Goal: Navigation & Orientation: Find specific page/section

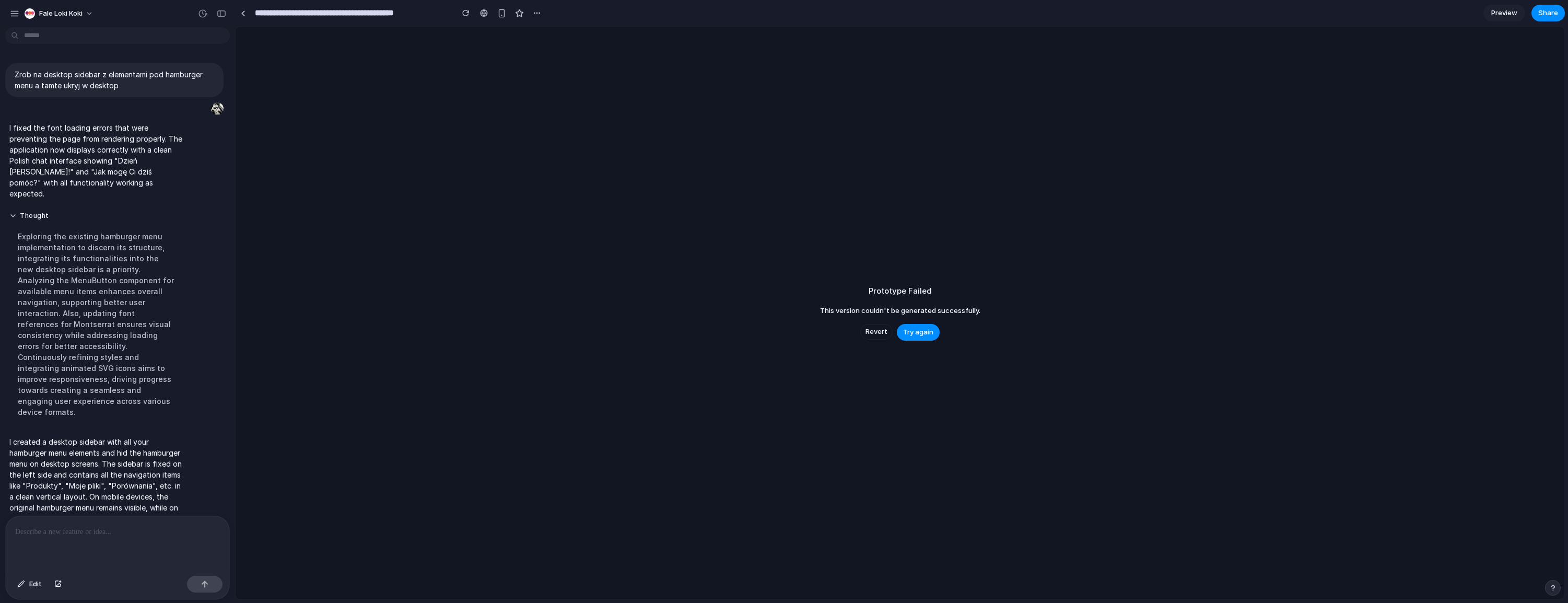
scroll to position [34, 0]
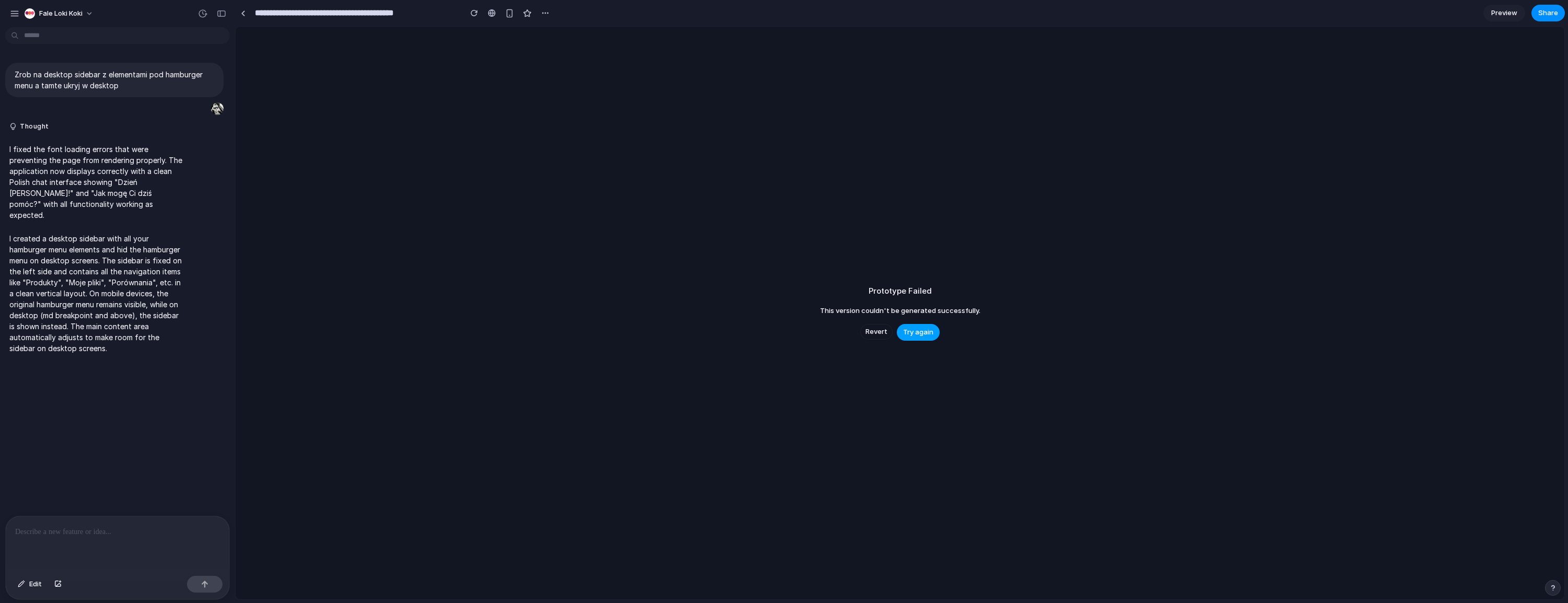
click at [922, 329] on span "Try again" at bounding box center [918, 332] width 30 height 11
click at [18, 20] on div "Fale Loki Koki" at bounding box center [54, 13] width 89 height 17
click at [19, 17] on button "button" at bounding box center [14, 14] width 16 height 16
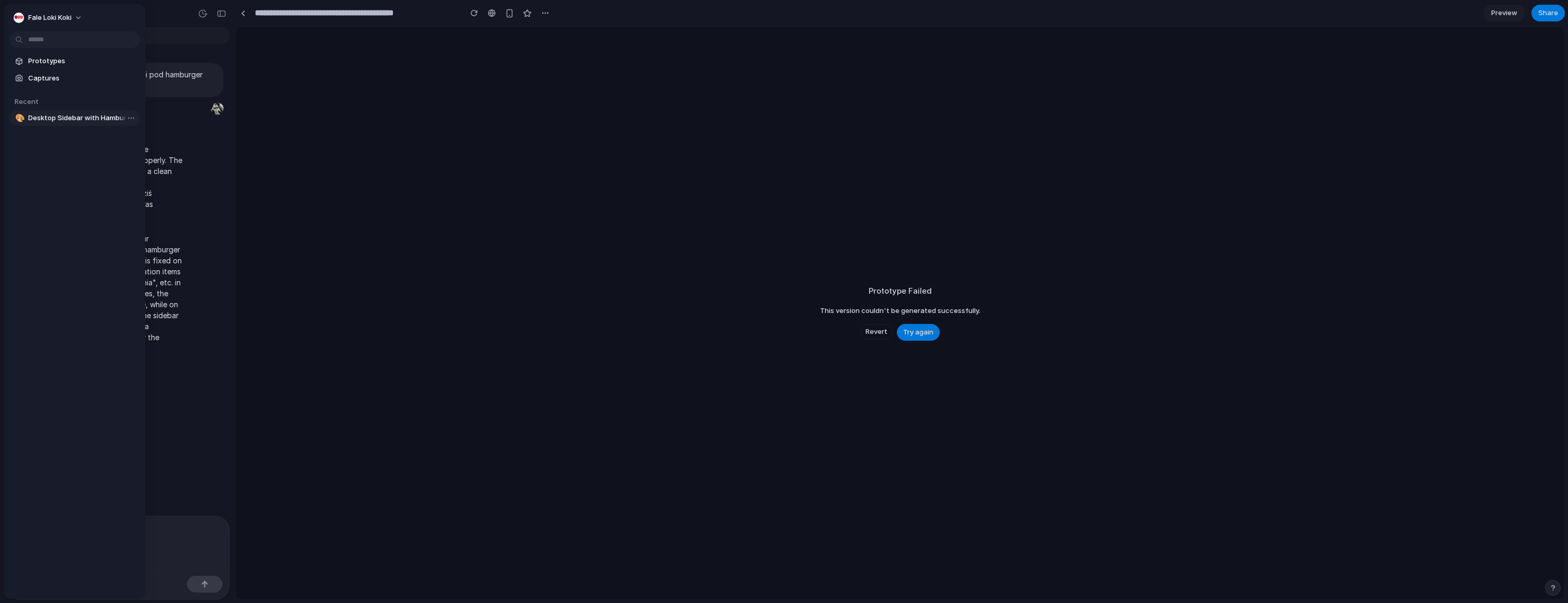
click at [60, 113] on span "Desktop Sidebar with Hamburger Menu Elements" at bounding box center [81, 118] width 107 height 11
click at [42, 78] on span "Captures" at bounding box center [81, 79] width 107 height 11
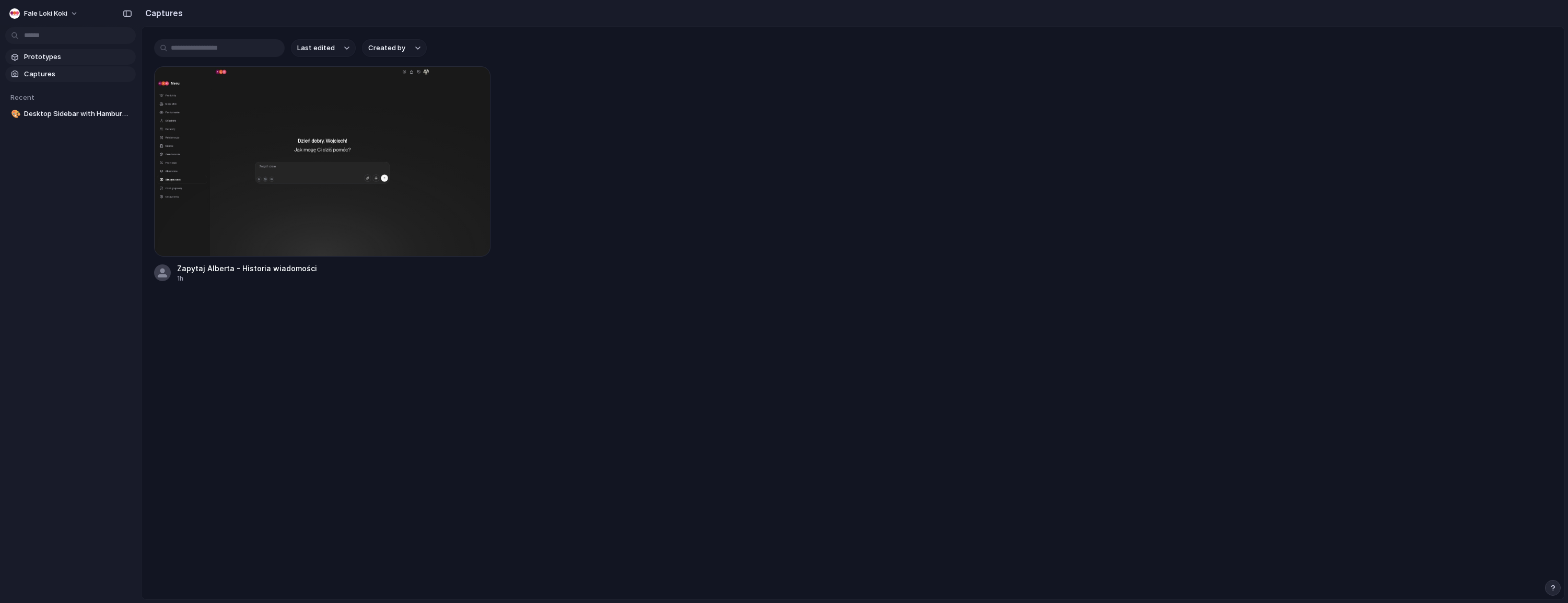
click at [51, 58] on span "Prototypes" at bounding box center [77, 57] width 107 height 11
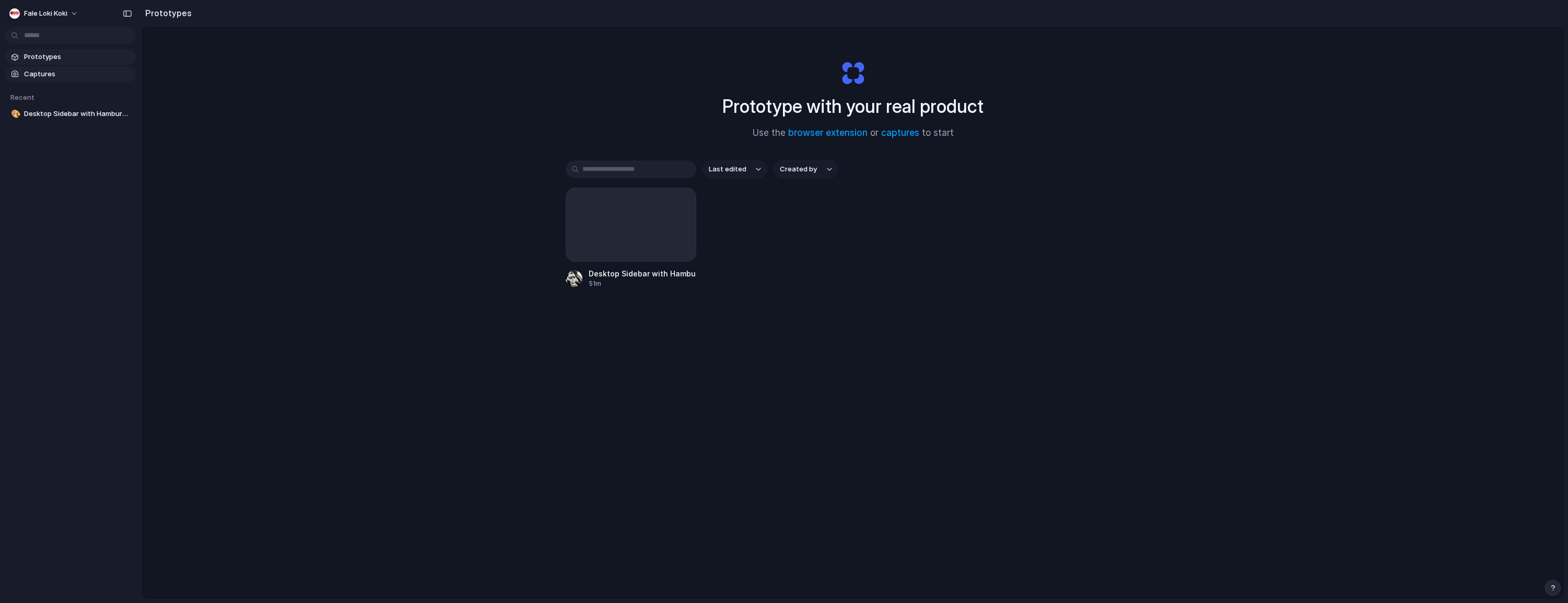
click at [86, 77] on span "Captures" at bounding box center [77, 74] width 107 height 11
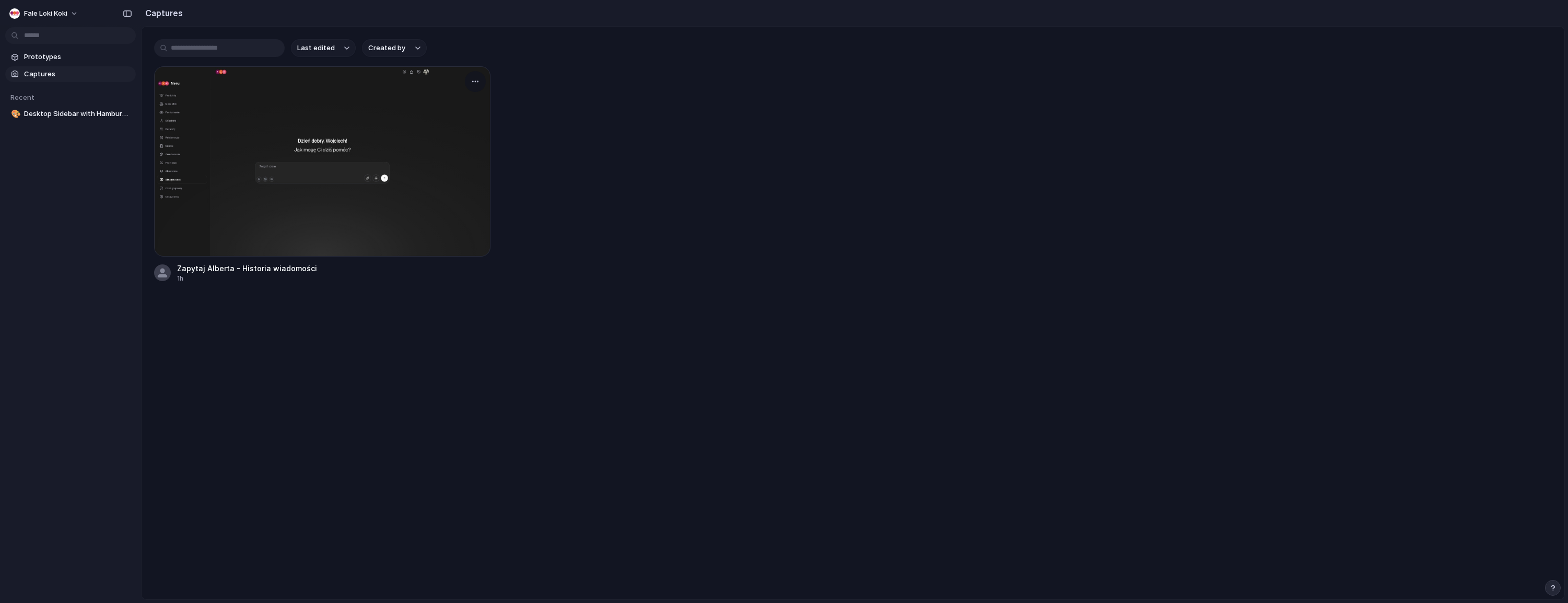
click at [377, 195] on div at bounding box center [322, 161] width 336 height 190
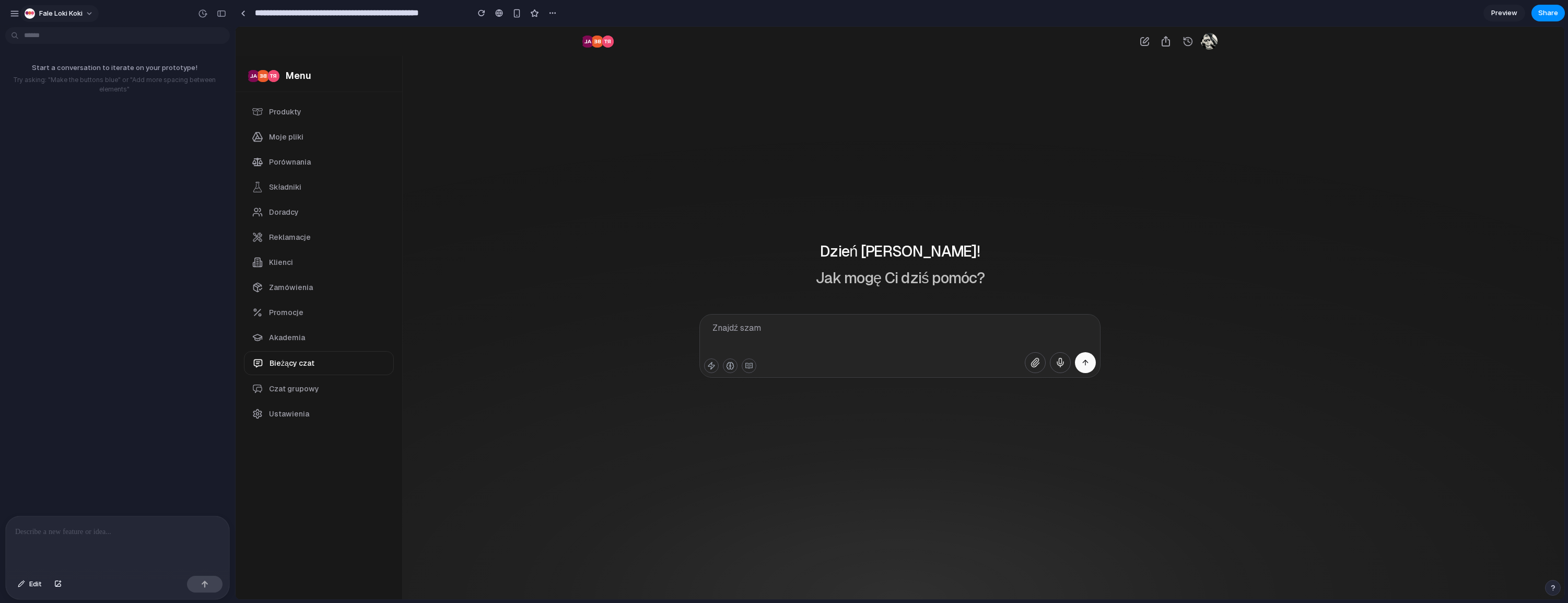
click at [97, 16] on button "Fale Loki Koki" at bounding box center [59, 13] width 79 height 17
click at [686, 164] on div "Settings Invite members Change theme Sign out" at bounding box center [784, 301] width 1568 height 603
click at [248, 17] on link at bounding box center [243, 13] width 16 height 16
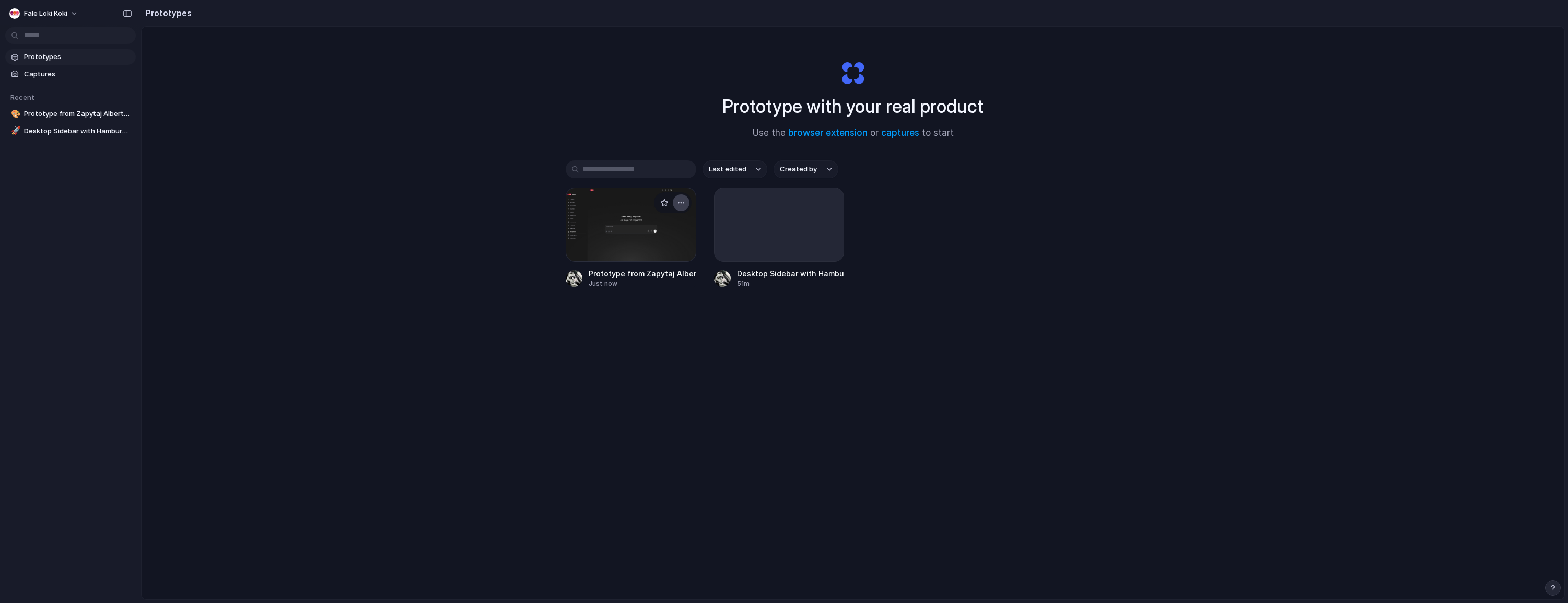
click at [681, 204] on div "button" at bounding box center [681, 203] width 9 height 9
click at [655, 225] on span "Open in new tab" at bounding box center [654, 226] width 54 height 11
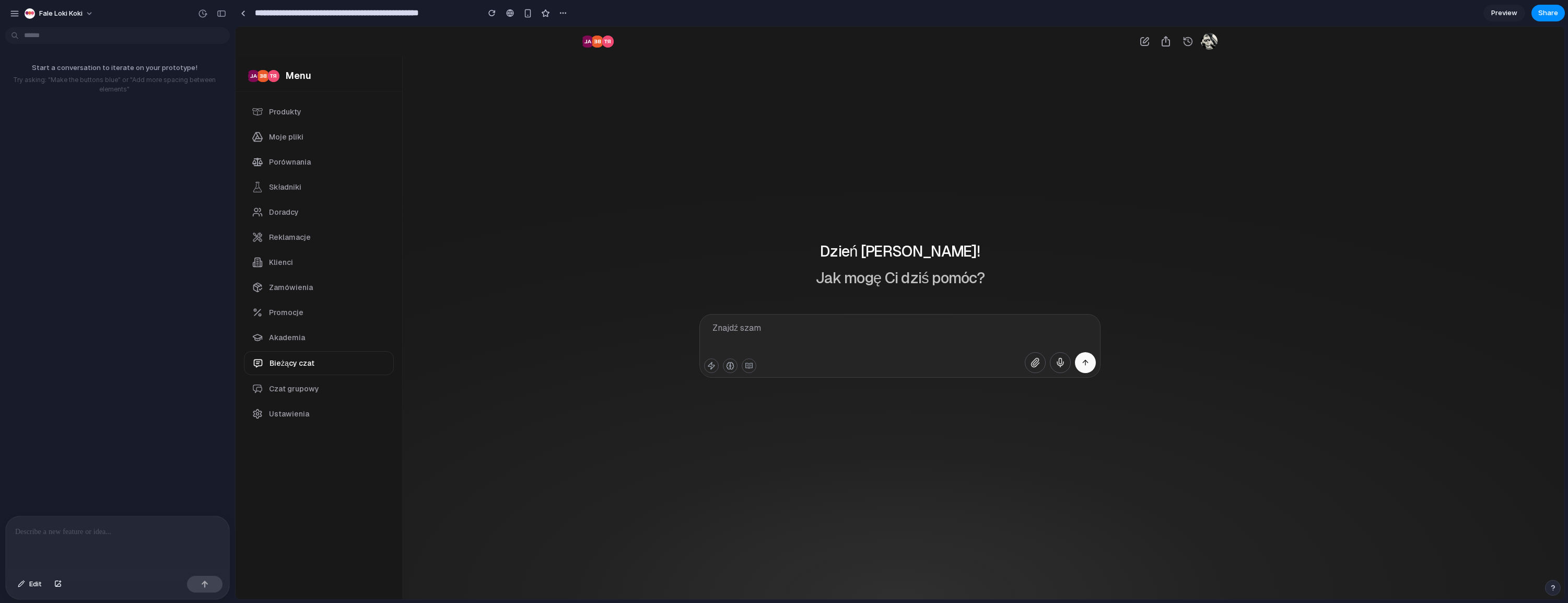
click at [1512, 12] on span "Preview" at bounding box center [1504, 13] width 26 height 11
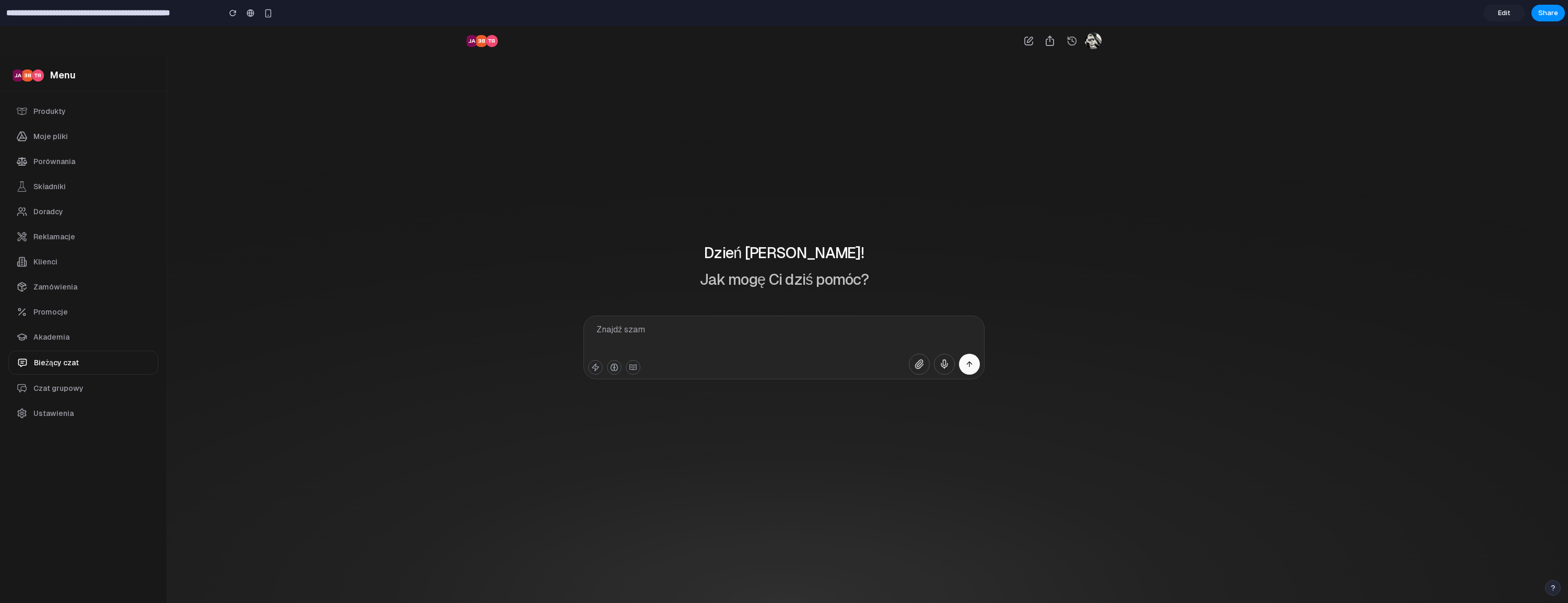
drag, startPoint x: 119, startPoint y: 90, endPoint x: 130, endPoint y: 409, distance: 319.2
click at [153, 378] on aside "F AL L BE K RT Menu Produkty Moje pliki Porównania Składniki Doradcy Reklamacje…" at bounding box center [84, 314] width 167 height 576
drag, startPoint x: 52, startPoint y: 71, endPoint x: 119, endPoint y: 77, distance: 67.3
click at [114, 77] on div "F AL L BE K RT Menu" at bounding box center [83, 75] width 141 height 14
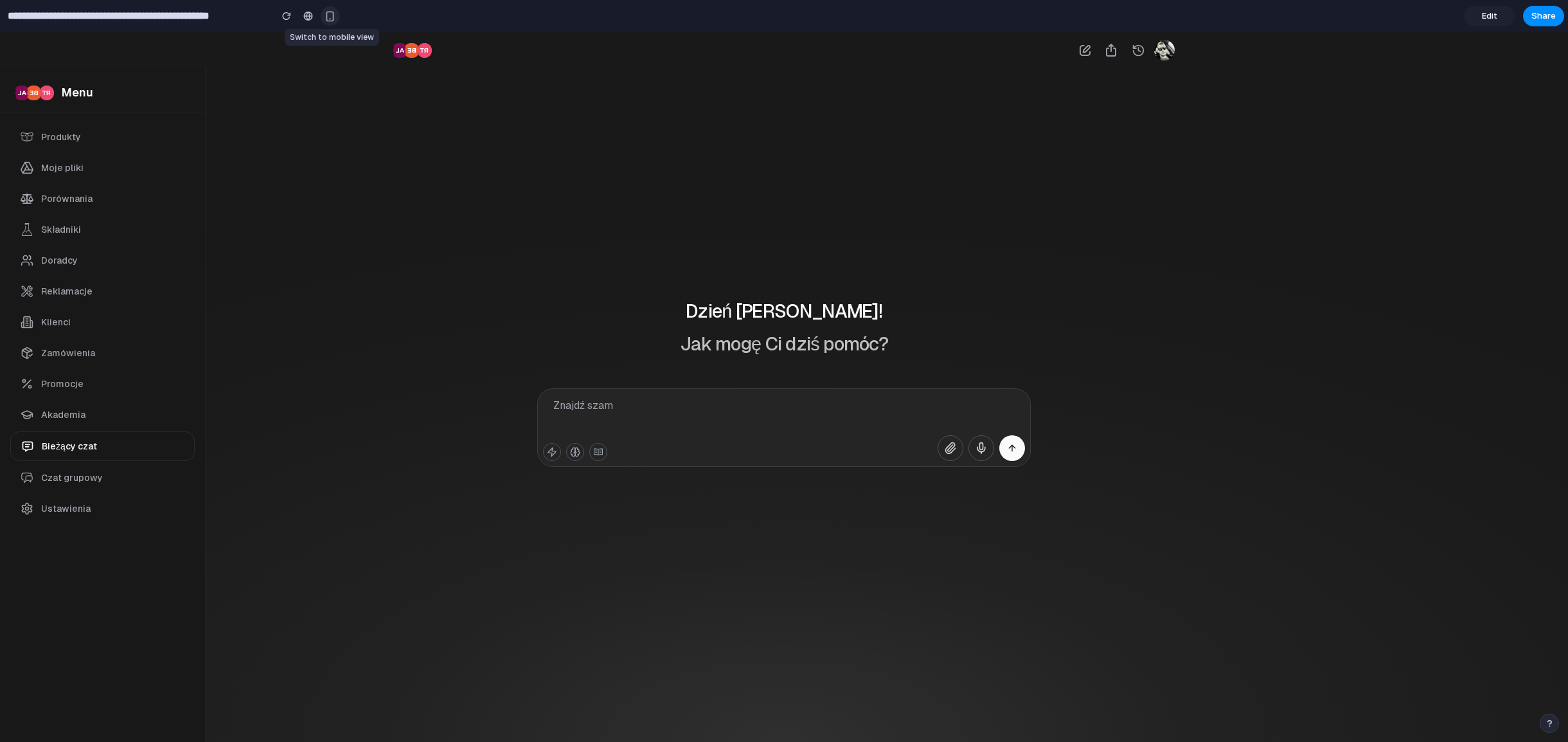
click at [335, 15] on div "button" at bounding box center [330, 16] width 11 height 11
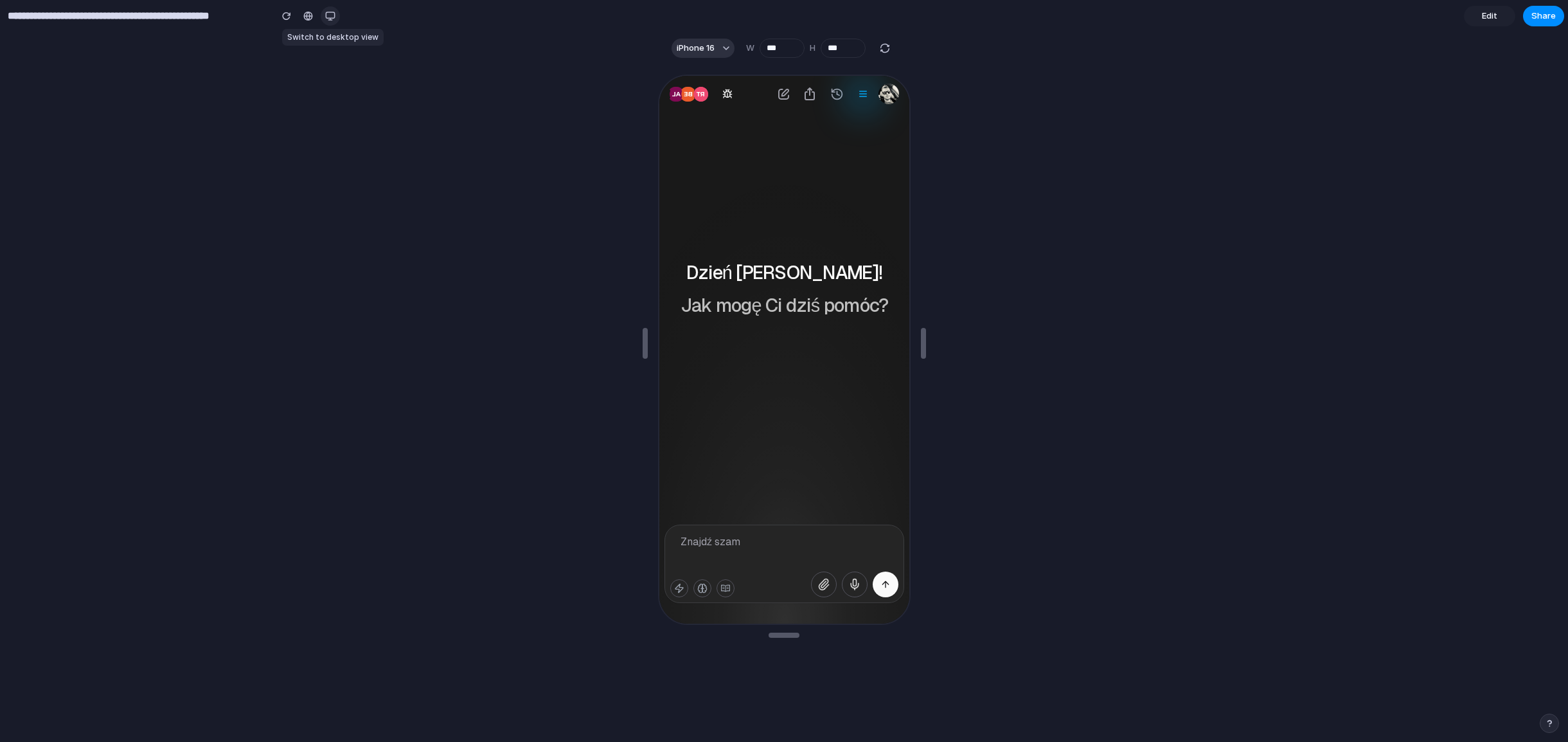
click at [335, 15] on div "button" at bounding box center [331, 16] width 11 height 11
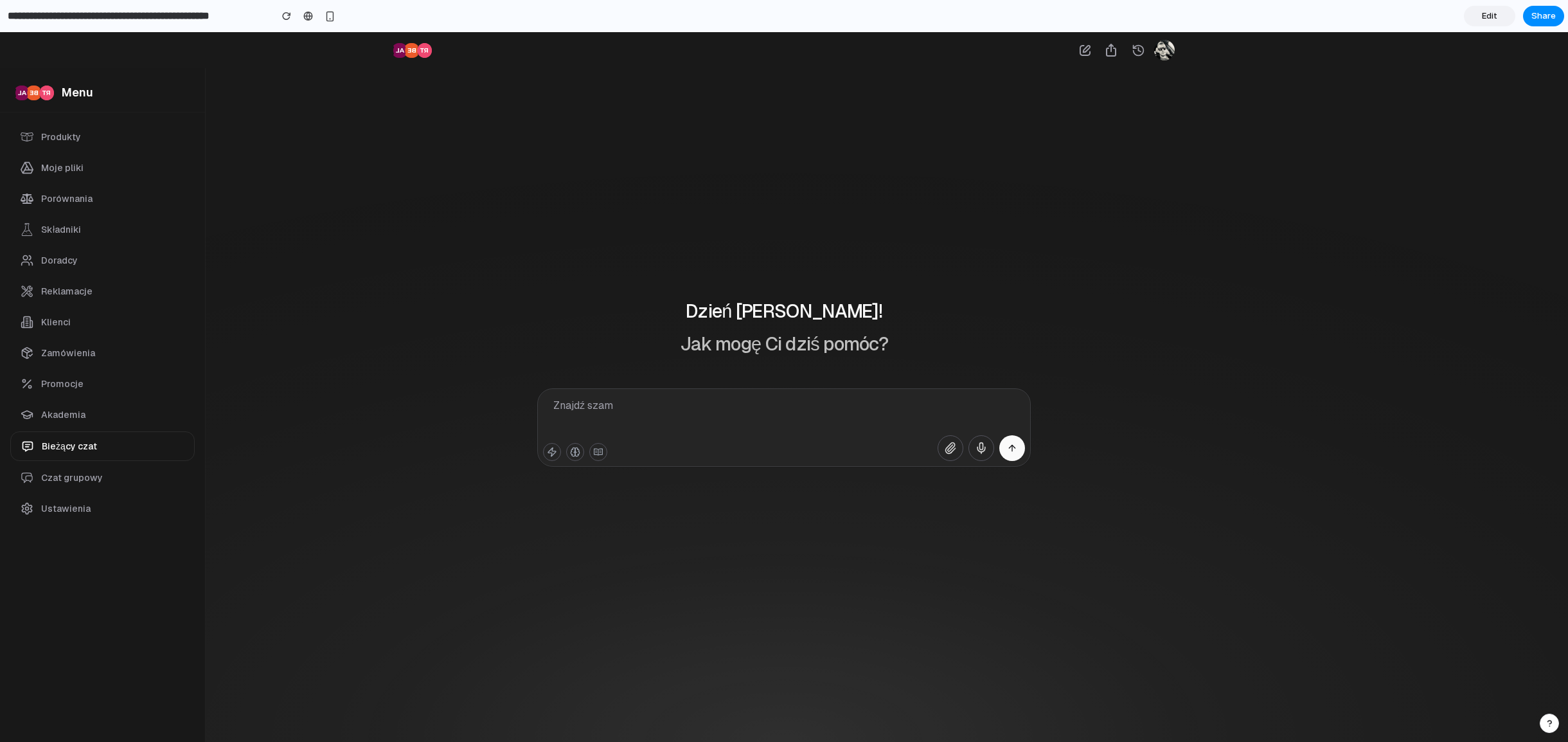
click at [69, 254] on span "Doradcy" at bounding box center [59, 260] width 36 height 13
drag, startPoint x: 741, startPoint y: 405, endPoint x: 703, endPoint y: 416, distance: 39.6
click at [718, 413] on div "Znajdź szam" at bounding box center [784, 427] width 494 height 78
click at [570, 453] on icon "button" at bounding box center [575, 452] width 11 height 11
drag, startPoint x: 577, startPoint y: 450, endPoint x: 597, endPoint y: 448, distance: 20.1
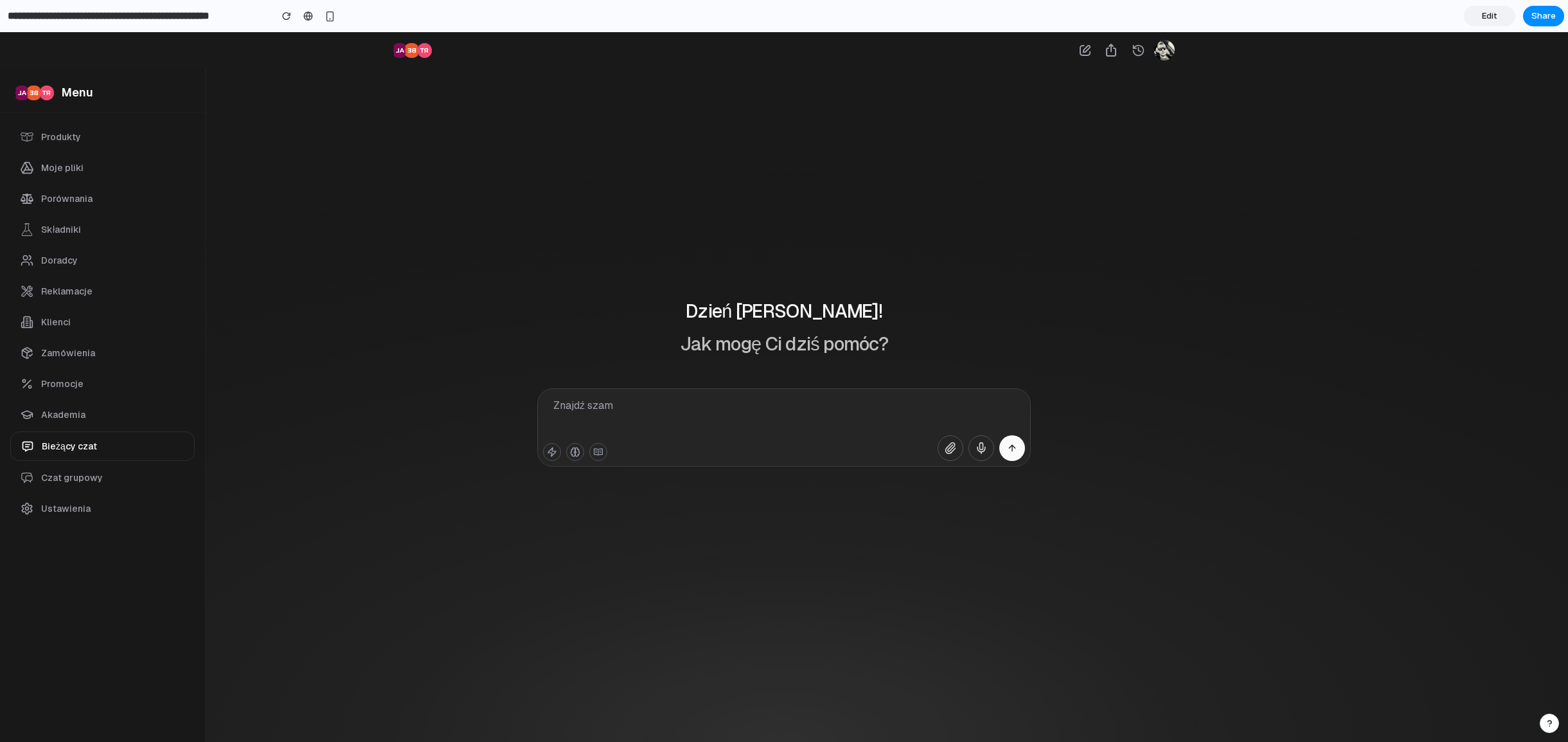
click at [579, 450] on icon "button" at bounding box center [575, 452] width 11 height 11
